Goal: Check status

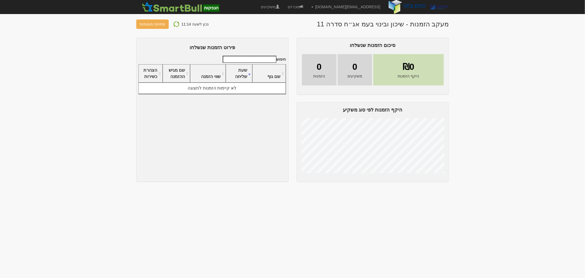
click at [175, 23] on img at bounding box center [176, 24] width 7 height 7
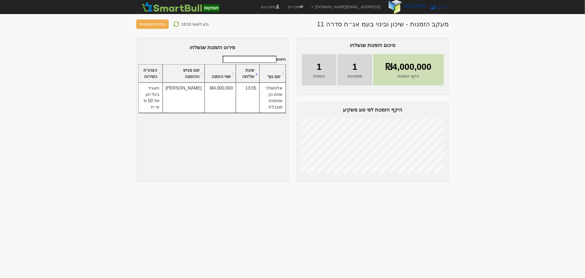
click at [175, 24] on img at bounding box center [176, 24] width 7 height 7
click at [178, 22] on button at bounding box center [176, 24] width 10 height 7
